Goal: Task Accomplishment & Management: Use online tool/utility

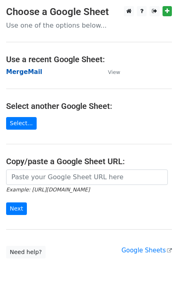
click at [31, 75] on strong "MergeMail" at bounding box center [24, 71] width 36 height 7
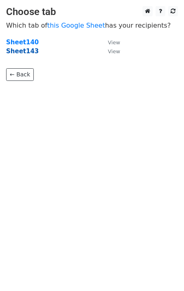
click at [24, 52] on strong "Sheet143" at bounding box center [22, 51] width 33 height 7
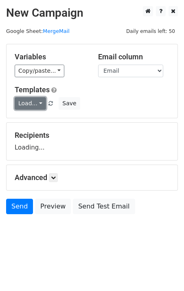
click at [32, 108] on link "Load..." at bounding box center [30, 103] width 31 height 13
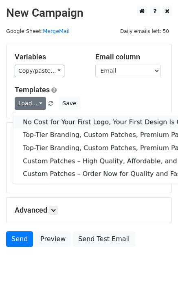
click at [37, 119] on link "No Cost for Your First Logo, Your First Design Is On Us!" at bounding box center [131, 121] width 237 height 13
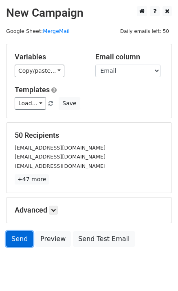
click at [17, 243] on link "Send" at bounding box center [19, 238] width 27 height 15
